Goal: Information Seeking & Learning: Learn about a topic

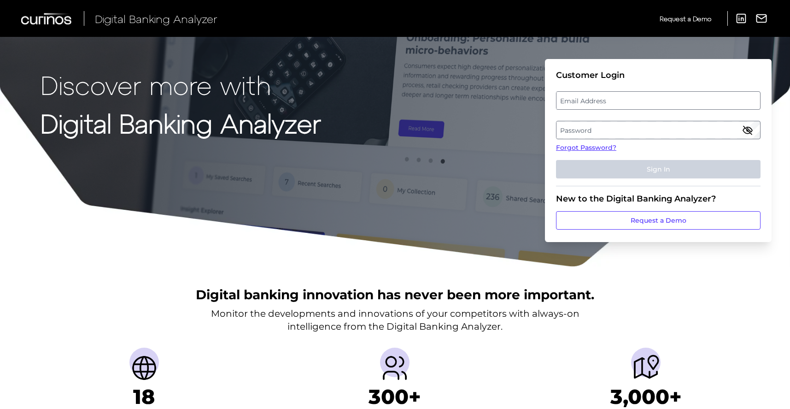
click at [584, 97] on label "Email Address" at bounding box center [658, 100] width 203 height 17
click at [584, 97] on input "email" at bounding box center [658, 100] width 205 height 18
click at [575, 129] on label "Password" at bounding box center [658, 130] width 203 height 17
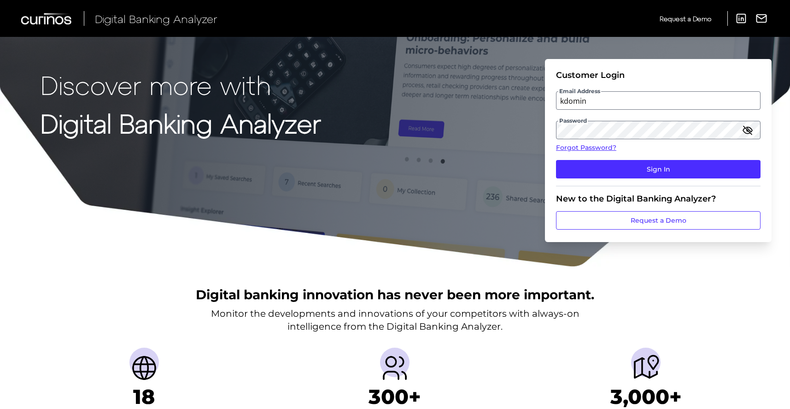
click at [594, 104] on input "kdomin" at bounding box center [658, 100] width 205 height 18
paste input "[EMAIL_ADDRESS][DOMAIN_NAME]"
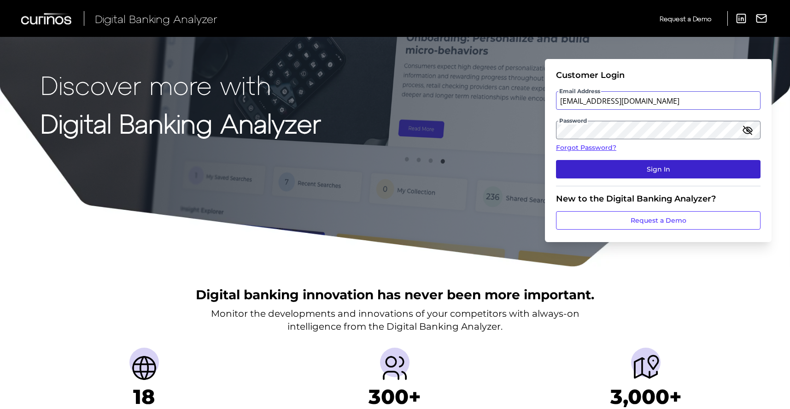
type input "[EMAIL_ADDRESS][DOMAIN_NAME]"
click at [670, 171] on button "Sign In" at bounding box center [658, 169] width 205 height 18
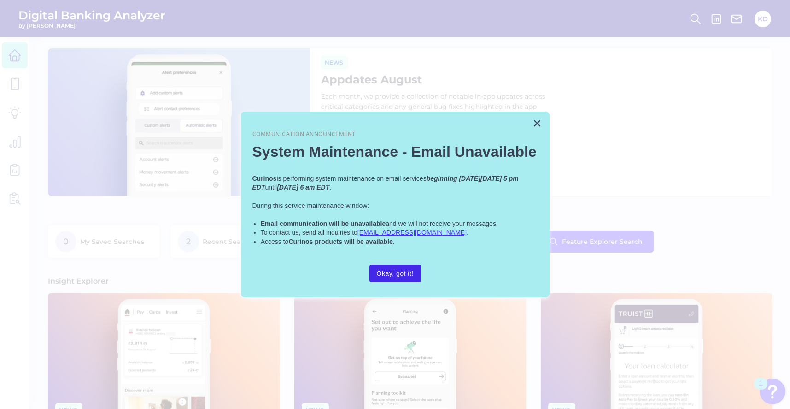
click at [399, 277] on button "Okay, got it!" at bounding box center [396, 274] width 52 height 18
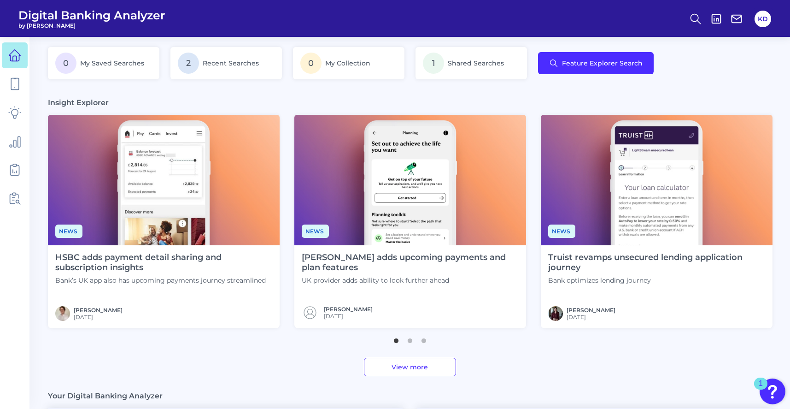
scroll to position [179, 0]
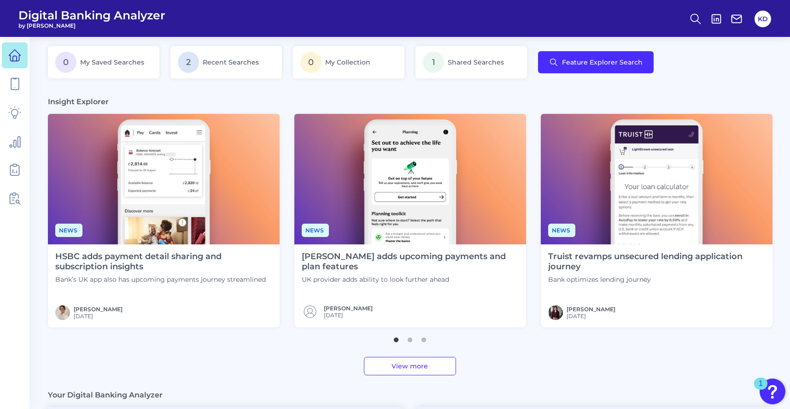
click at [624, 260] on h4 "Truist revamps unsecured lending application journey" at bounding box center [656, 262] width 217 height 20
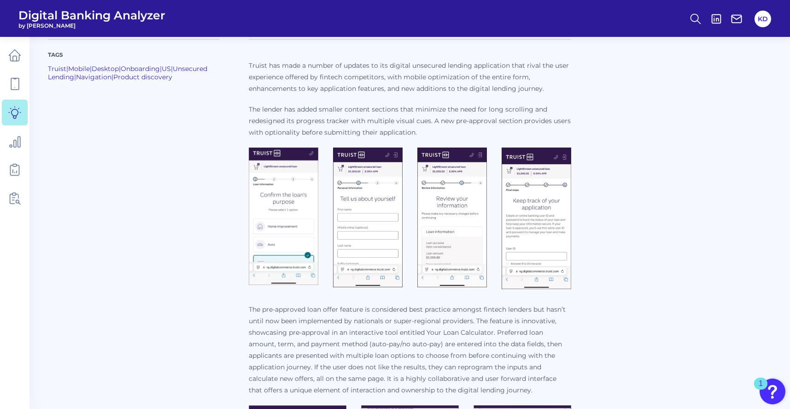
scroll to position [303, 0]
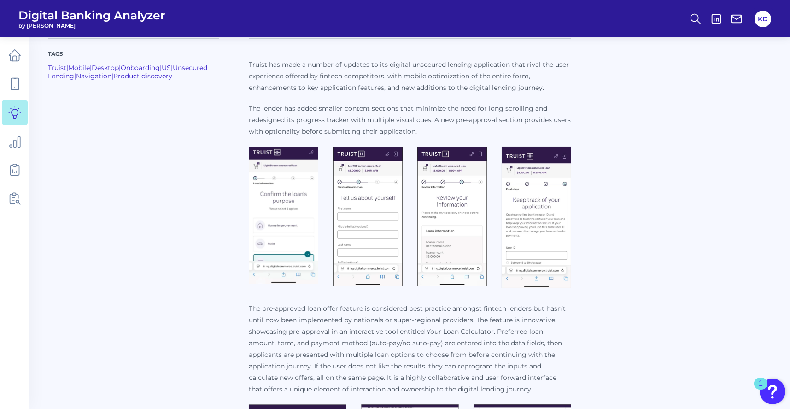
click at [373, 242] on img at bounding box center [368, 217] width 70 height 140
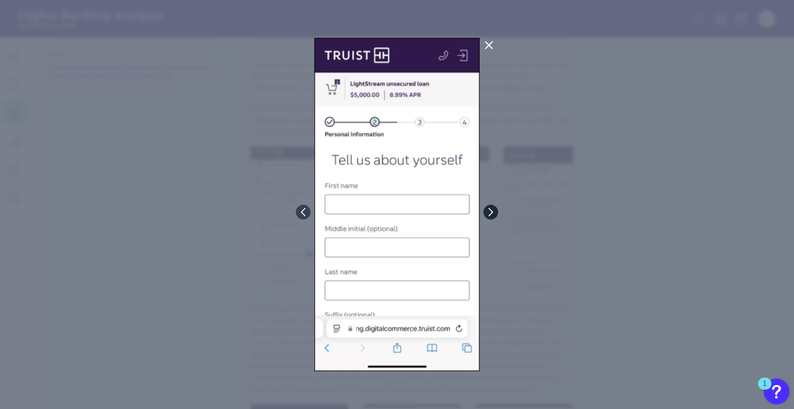
click at [489, 212] on icon at bounding box center [491, 212] width 8 height 8
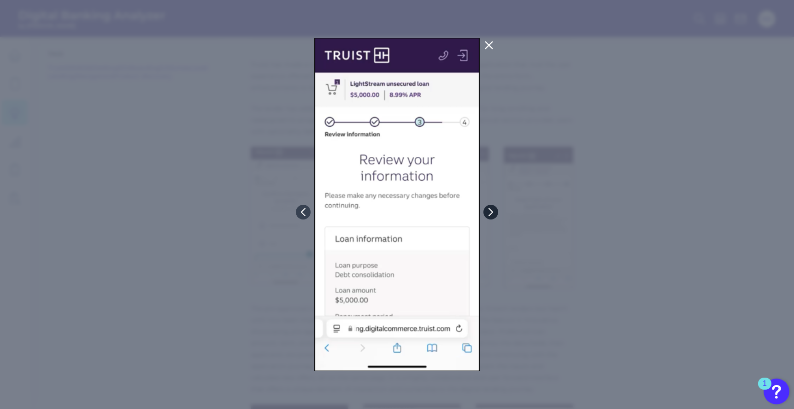
click at [492, 212] on icon at bounding box center [491, 211] width 4 height 7
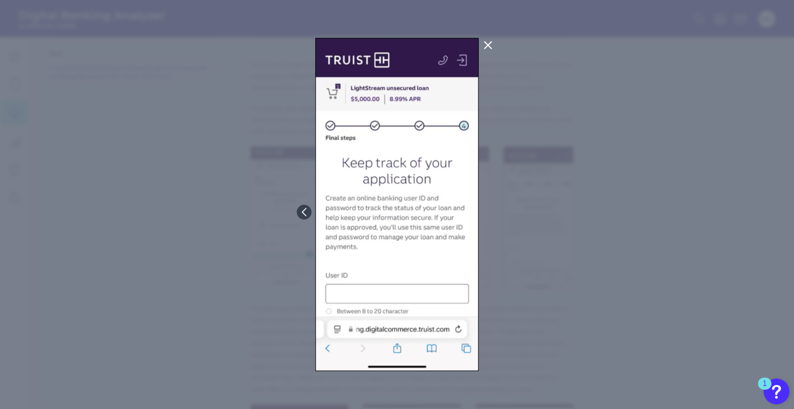
click at [489, 46] on icon at bounding box center [487, 45] width 7 height 7
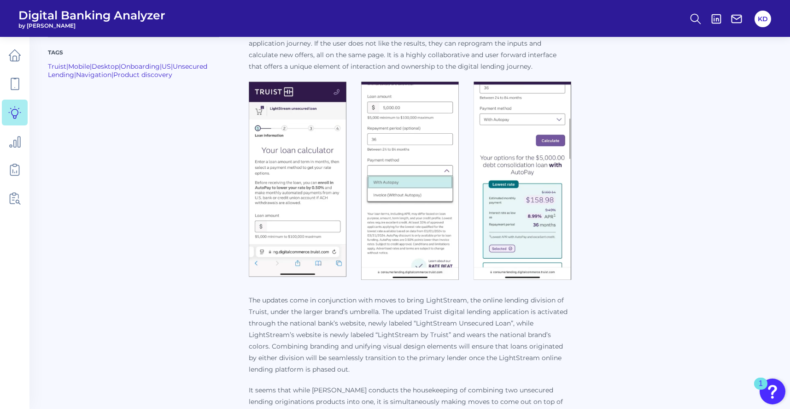
scroll to position [626, 0]
click at [514, 195] on img at bounding box center [523, 180] width 98 height 198
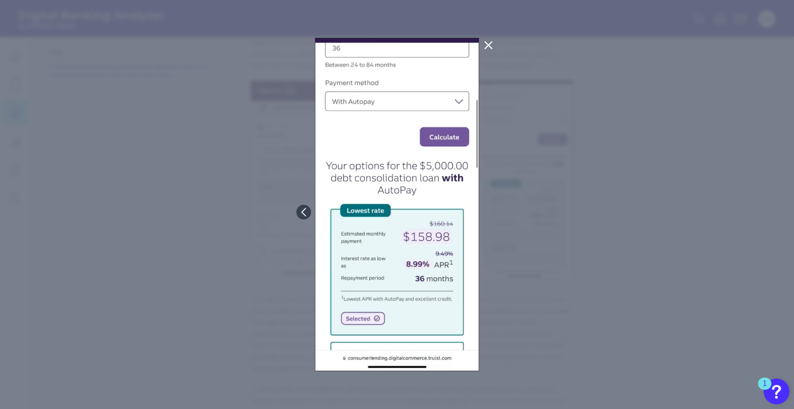
click at [518, 166] on div at bounding box center [397, 204] width 794 height 409
click at [490, 47] on icon at bounding box center [488, 45] width 7 height 7
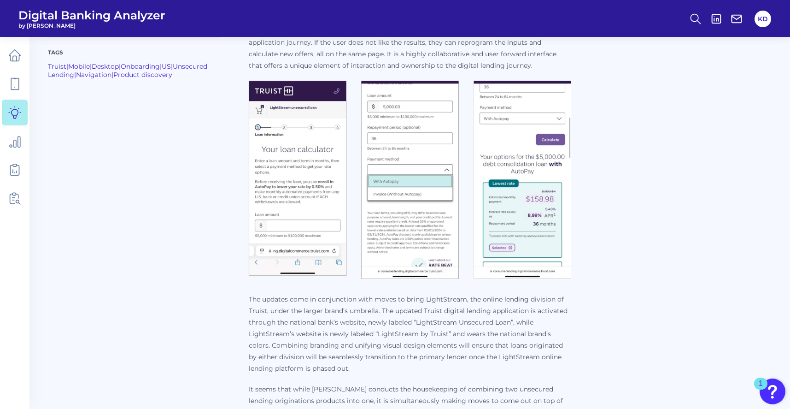
click at [316, 183] on img at bounding box center [298, 178] width 98 height 195
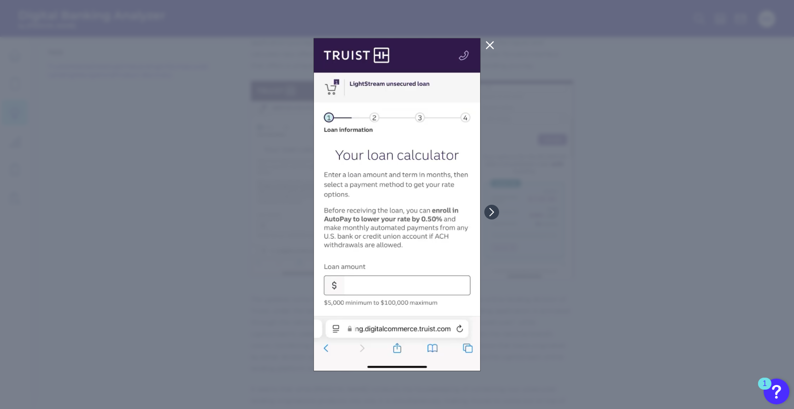
click at [488, 44] on icon at bounding box center [489, 45] width 7 height 7
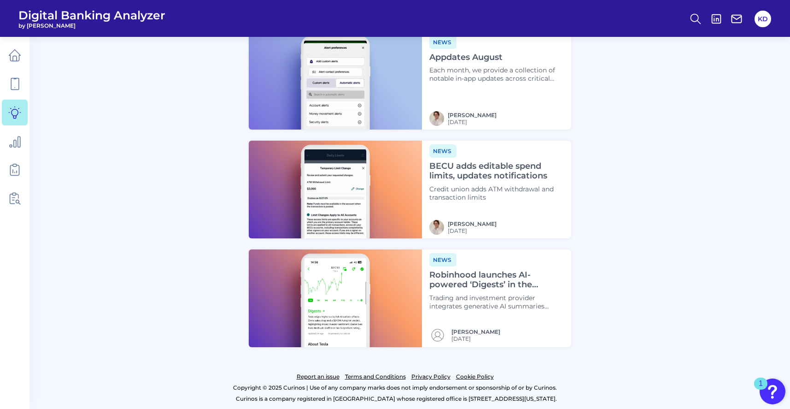
scroll to position [1067, 0]
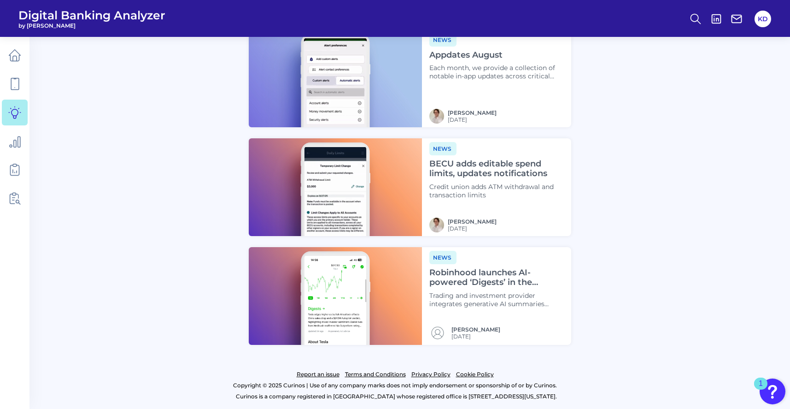
click at [454, 277] on h4 "Robinhood launches AI-powered ‘Digests’ in the [GEOGRAPHIC_DATA]" at bounding box center [497, 278] width 134 height 20
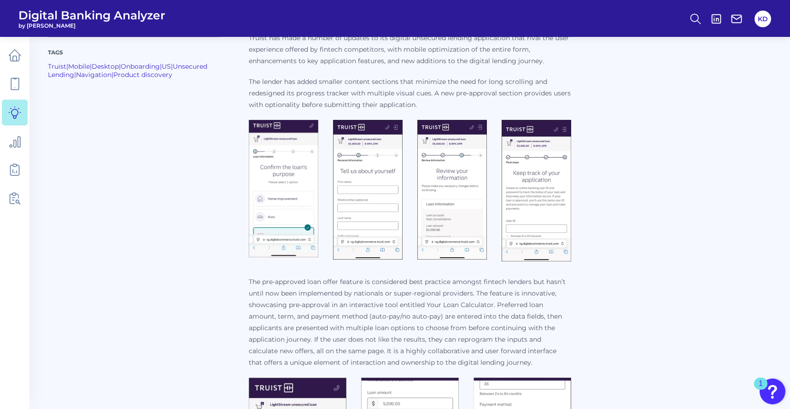
scroll to position [308, 0]
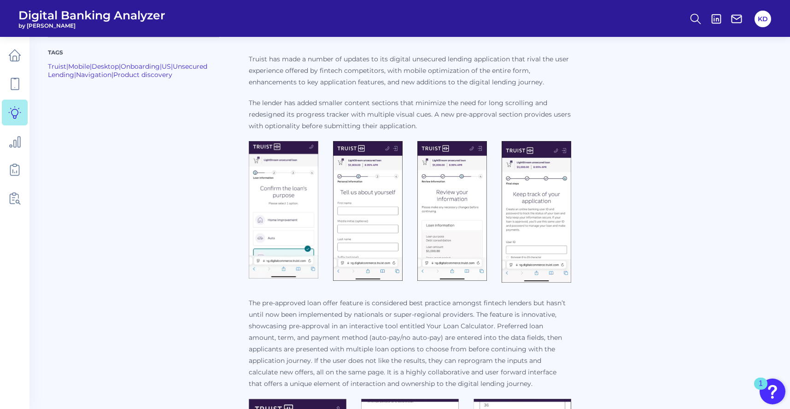
click at [382, 241] on img at bounding box center [368, 211] width 70 height 140
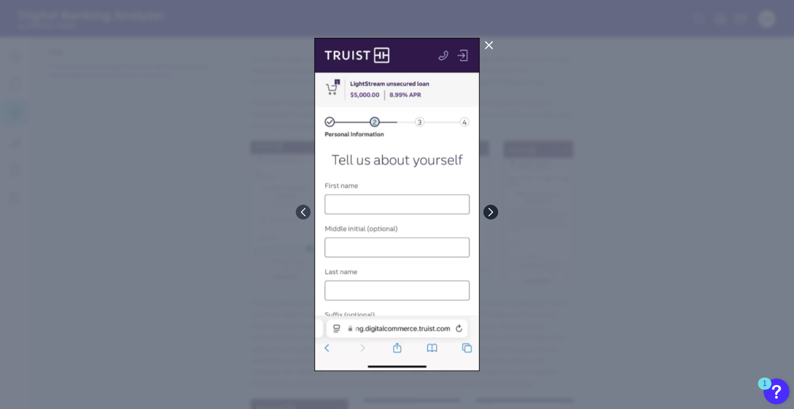
click at [492, 211] on icon at bounding box center [491, 211] width 4 height 7
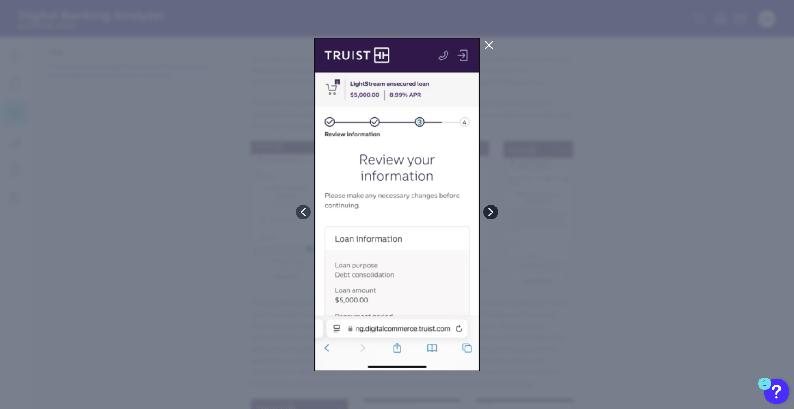
click at [495, 212] on icon at bounding box center [491, 212] width 8 height 8
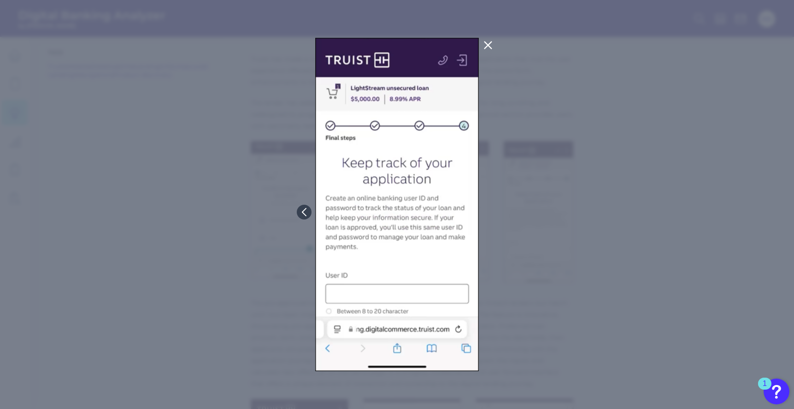
click at [487, 45] on icon at bounding box center [488, 45] width 11 height 11
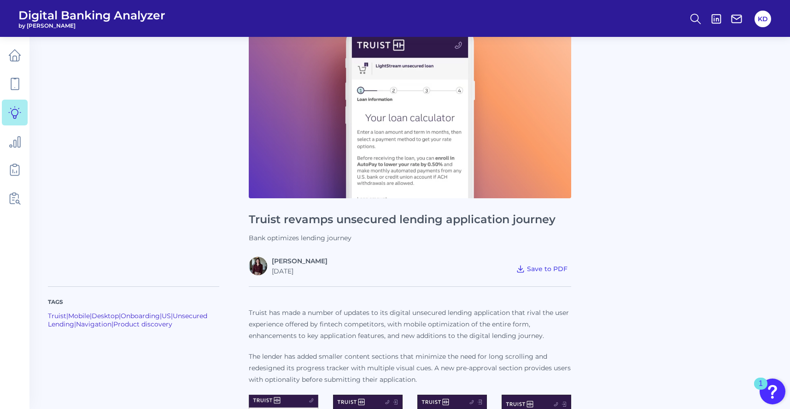
scroll to position [0, 0]
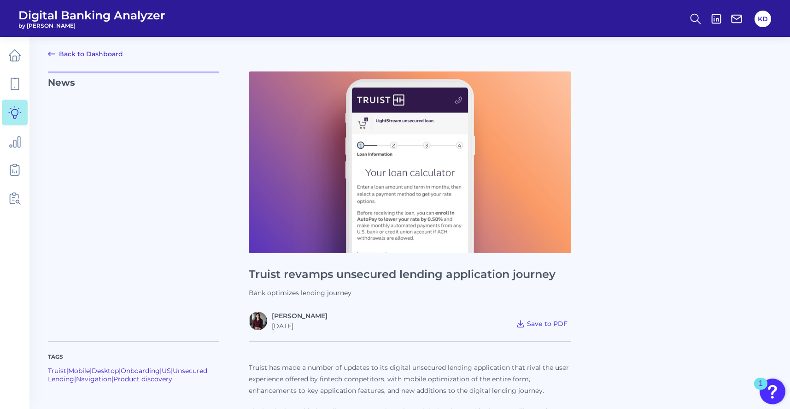
click at [53, 54] on icon at bounding box center [51, 53] width 11 height 11
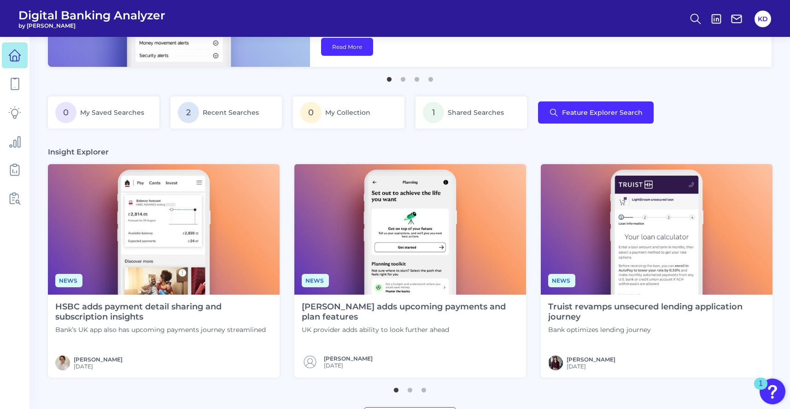
scroll to position [133, 0]
